Goal: Transaction & Acquisition: Purchase product/service

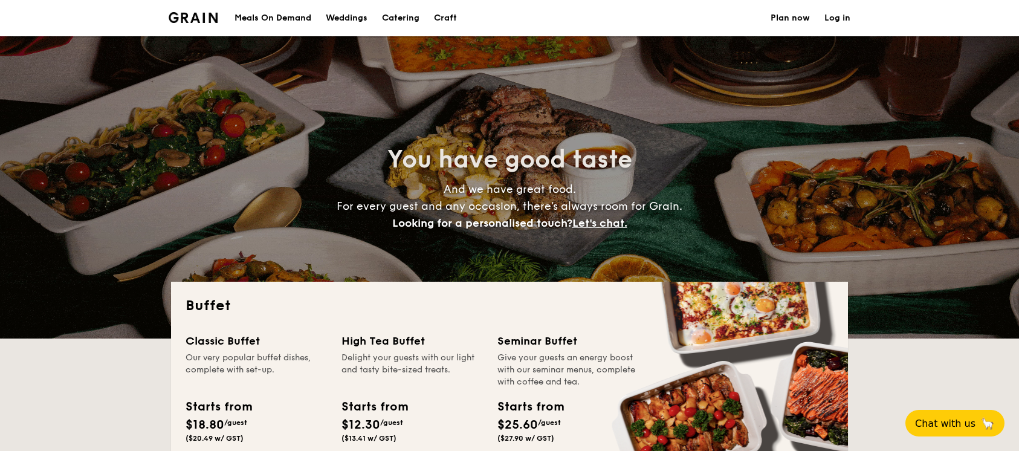
select select
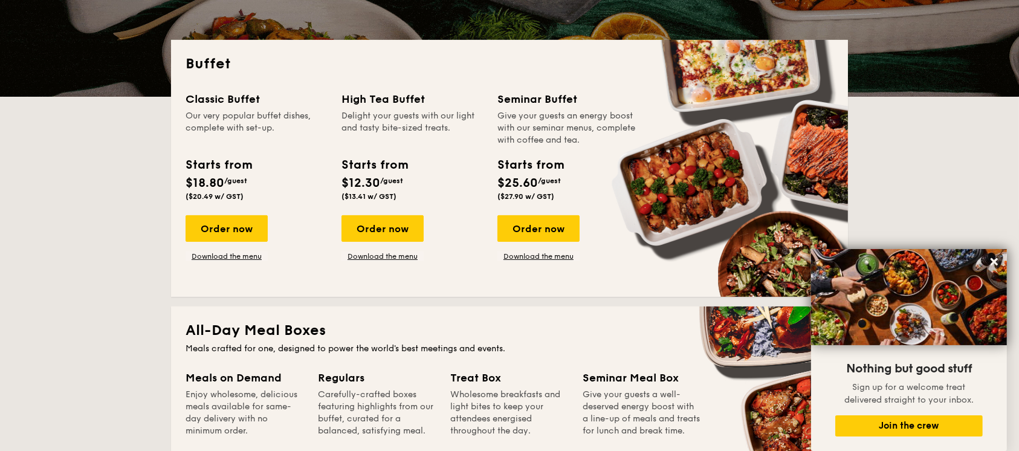
scroll to position [161, 0]
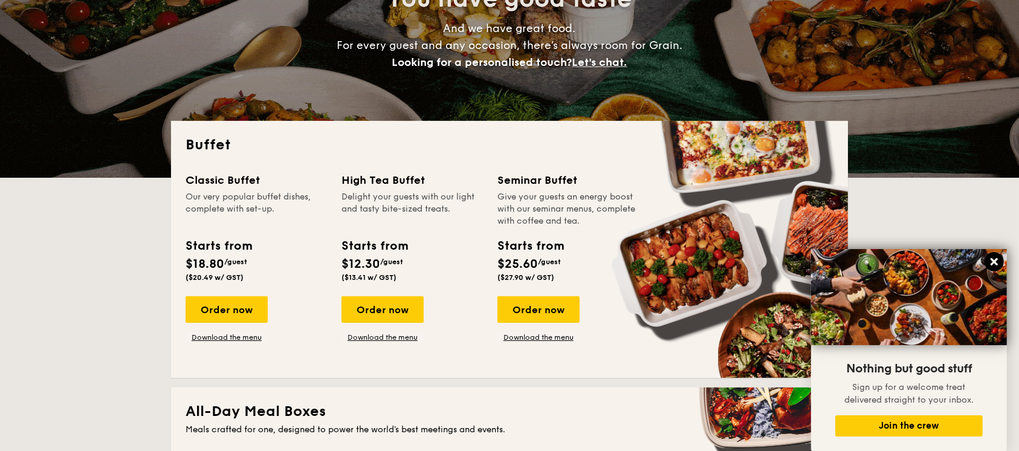
click at [996, 261] on icon at bounding box center [994, 261] width 7 height 7
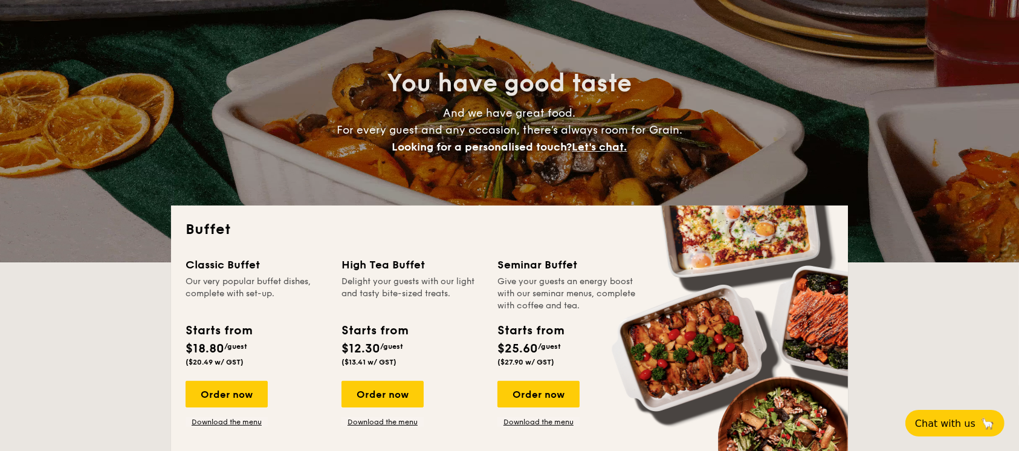
scroll to position [0, 0]
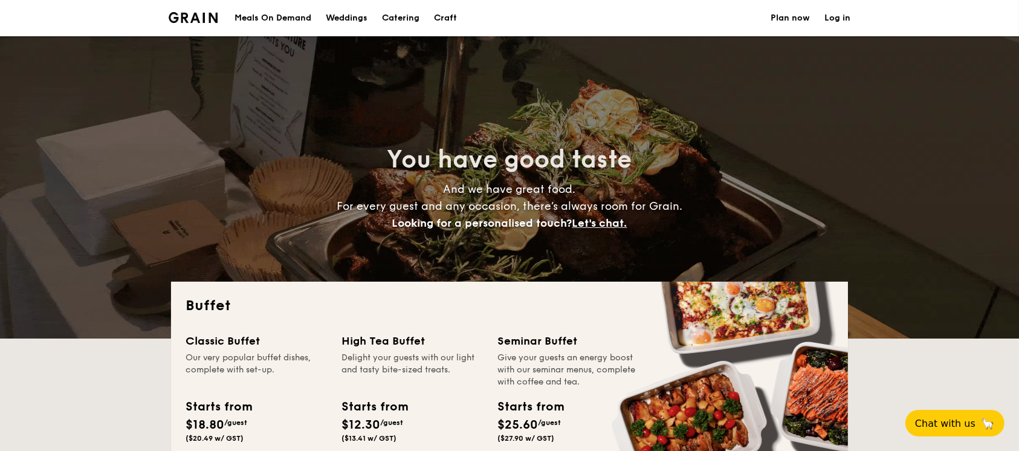
click at [793, 18] on link "Plan now" at bounding box center [790, 18] width 39 height 36
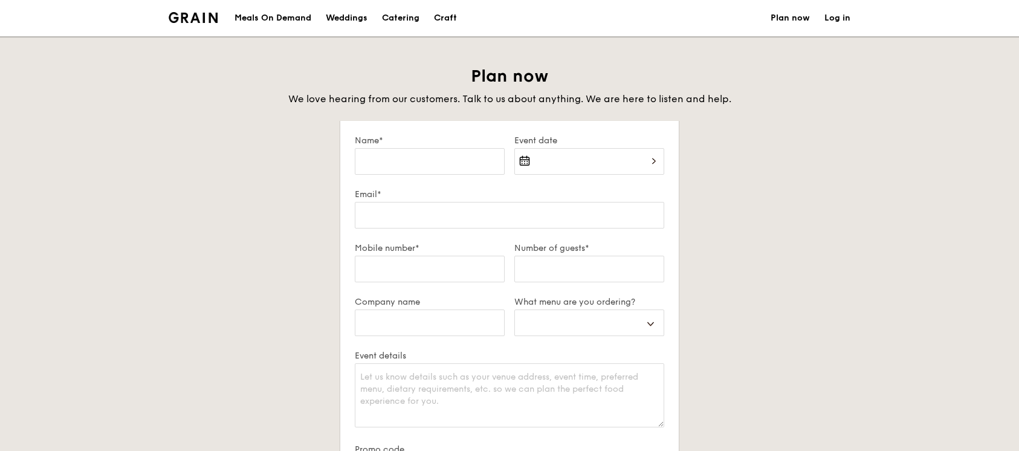
select select
click at [406, 18] on div "Catering" at bounding box center [400, 18] width 37 height 36
select select
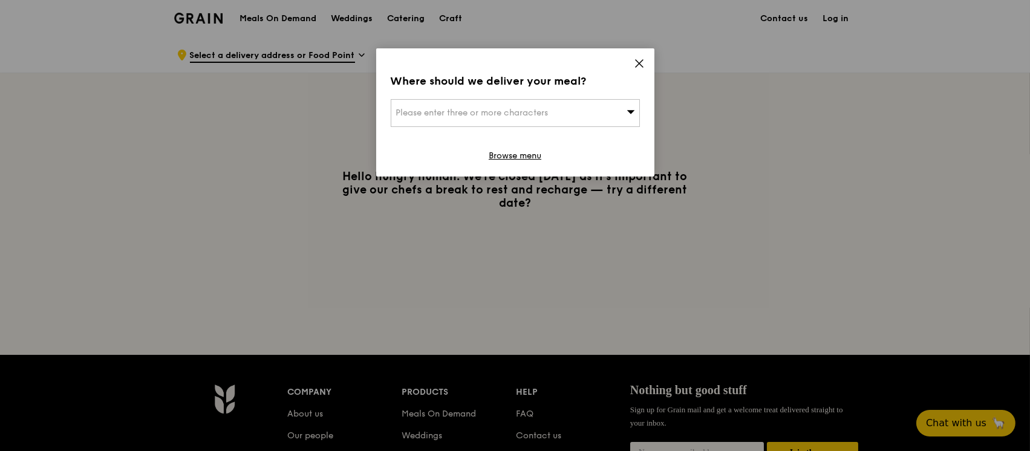
click at [584, 119] on div "Please enter three or more characters" at bounding box center [515, 113] width 249 height 28
type input "536464"
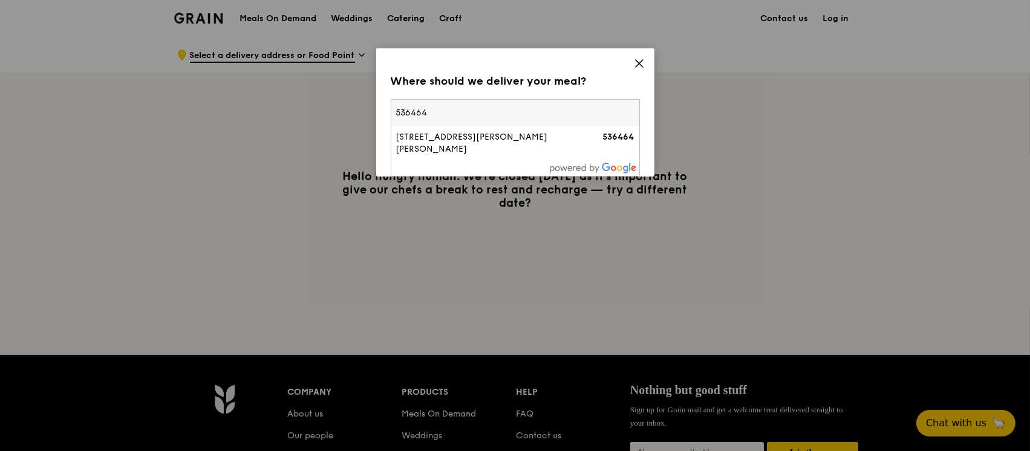
type input "[DOMAIN_NAME][EMAIL_ADDRESS][DOMAIN_NAME]"
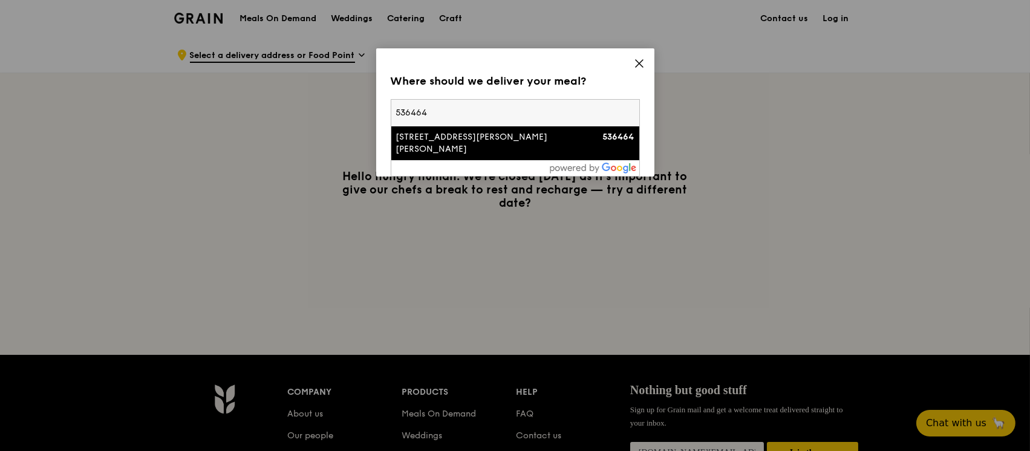
type input "536464"
click at [550, 134] on div "1 Tai Seng Avenue, Tai Seng Exchange" at bounding box center [485, 143] width 179 height 24
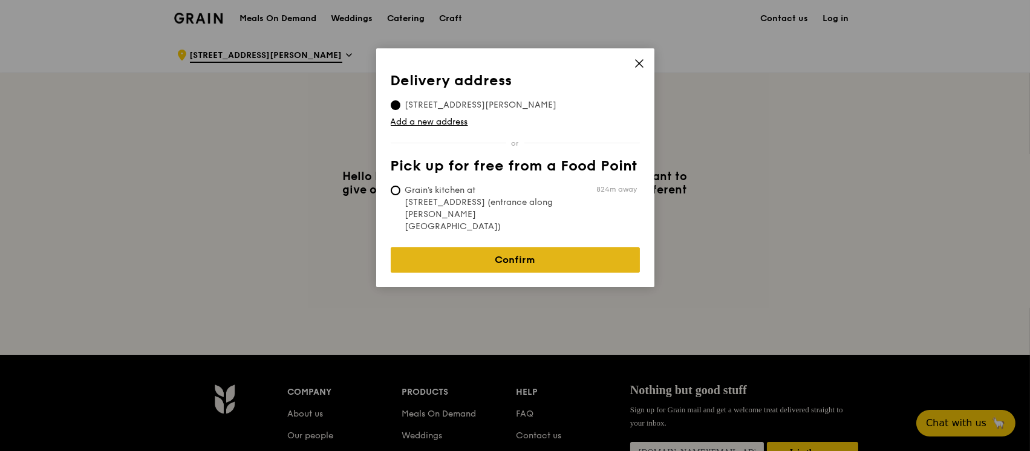
click at [531, 247] on link "Confirm" at bounding box center [515, 259] width 249 height 25
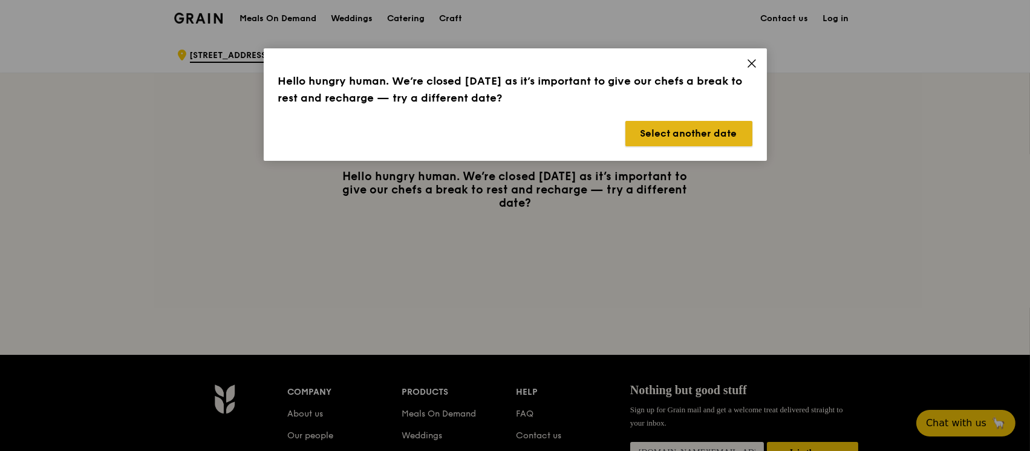
click at [684, 137] on button "Select another date" at bounding box center [688, 133] width 127 height 25
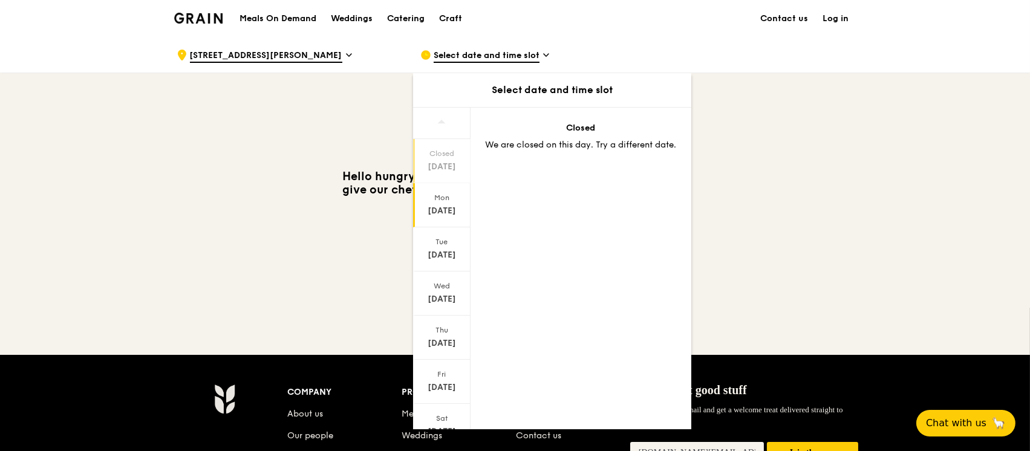
click at [450, 209] on div "Sep 8" at bounding box center [442, 211] width 54 height 12
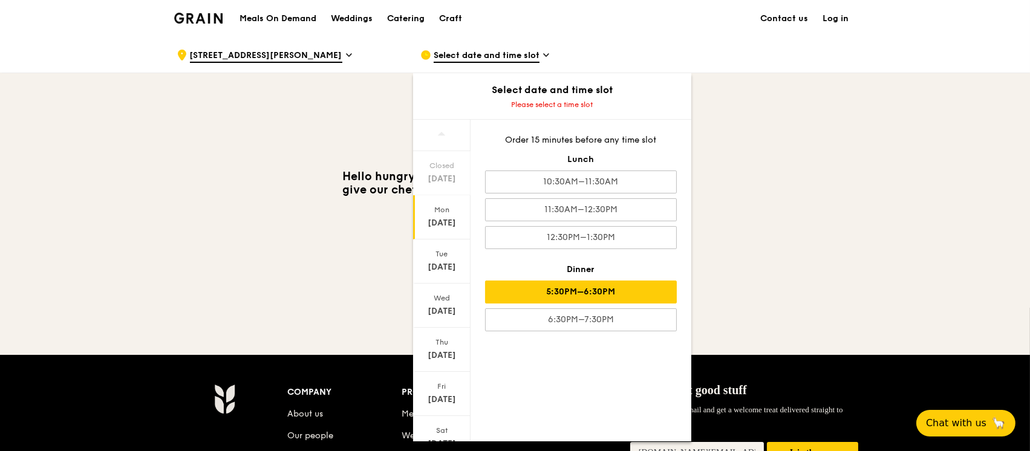
click at [600, 289] on div "5:30PM–6:30PM" at bounding box center [581, 292] width 192 height 23
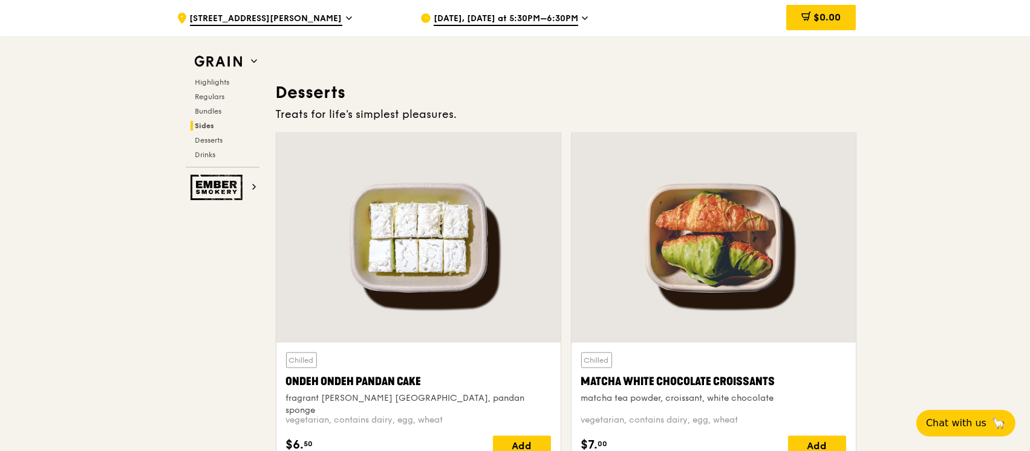
scroll to position [3305, 0]
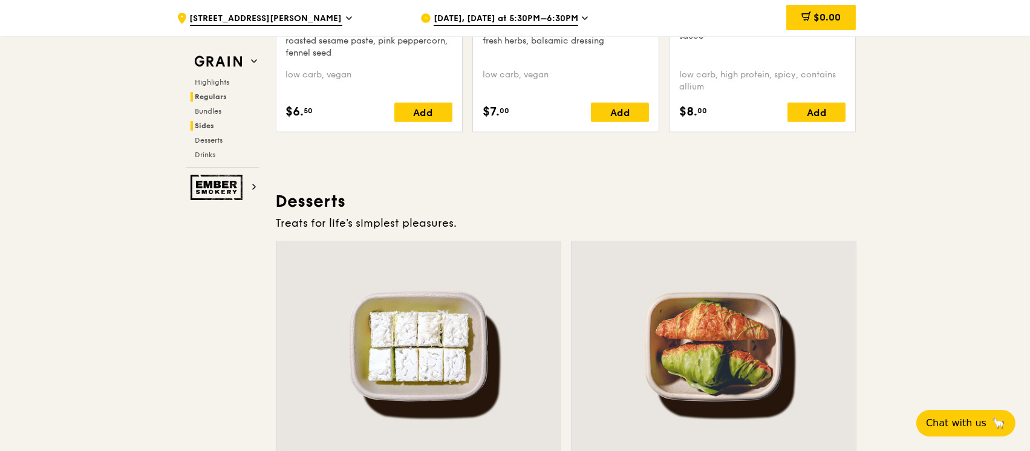
click at [210, 96] on span "Regulars" at bounding box center [211, 97] width 32 height 8
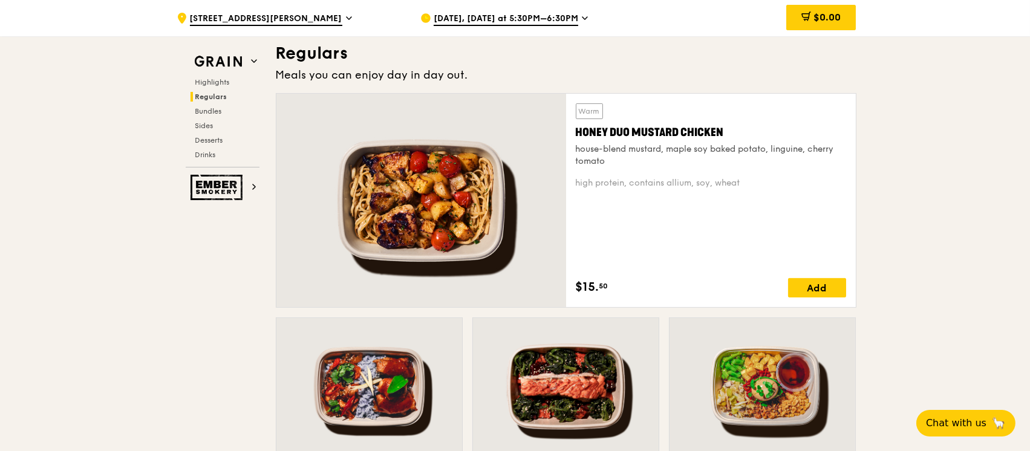
scroll to position [794, 0]
